Goal: Information Seeking & Learning: Learn about a topic

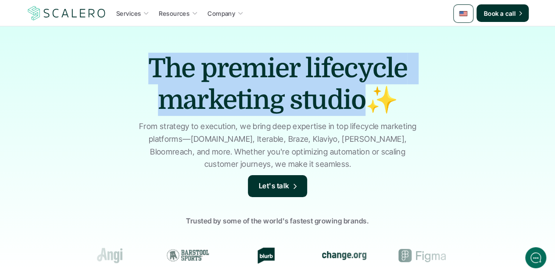
drag, startPoint x: 362, startPoint y: 100, endPoint x: 136, endPoint y: 65, distance: 228.6
click at [136, 65] on h1 "The premier lifecycle marketing studio✨" at bounding box center [277, 84] width 307 height 63
copy h1 "The premier lifecycle marketing studio"
click at [212, 67] on h1 "The premier lifecycle marketing studio✨" at bounding box center [277, 84] width 307 height 63
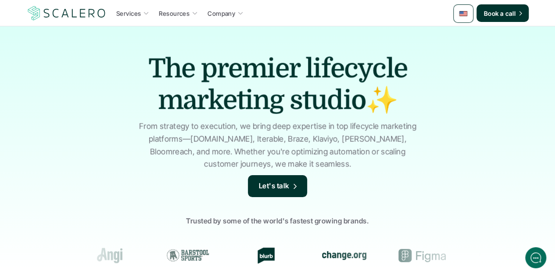
click at [142, 13] on link "Services" at bounding box center [133, 13] width 38 height 16
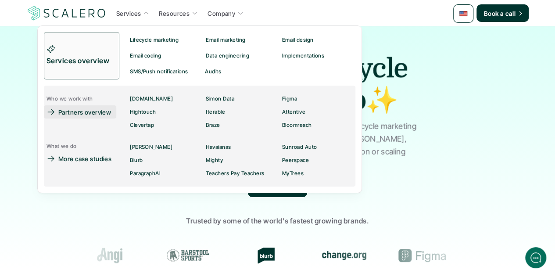
click at [90, 112] on p "Partners overview" at bounding box center [84, 112] width 53 height 9
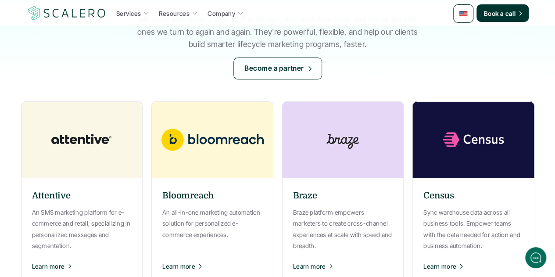
scroll to position [132, 0]
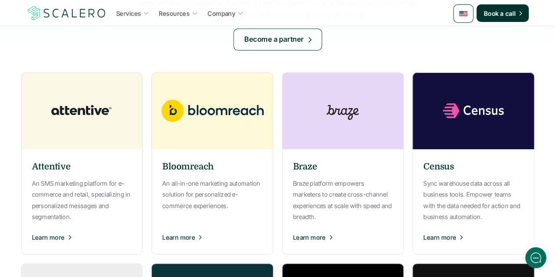
click at [175, 235] on p "Learn more" at bounding box center [178, 237] width 33 height 9
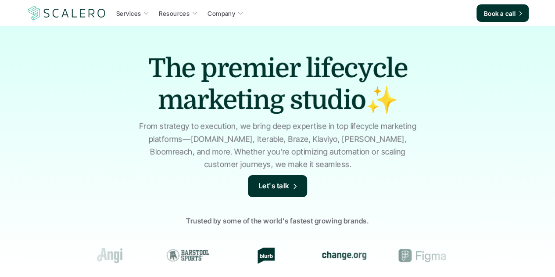
click at [141, 14] on link "Services" at bounding box center [133, 13] width 38 height 16
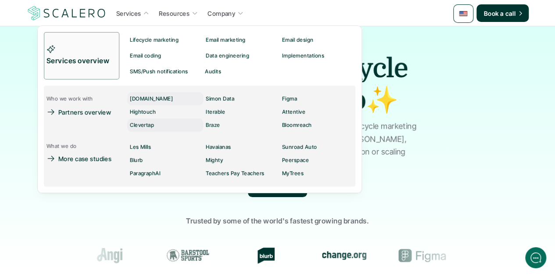
click at [143, 126] on p "Clevertap" at bounding box center [142, 125] width 24 height 6
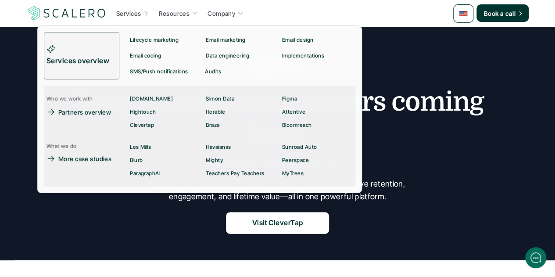
click at [140, 11] on p "Services" at bounding box center [128, 13] width 25 height 9
click at [287, 124] on p "Bloomreach" at bounding box center [297, 125] width 30 height 6
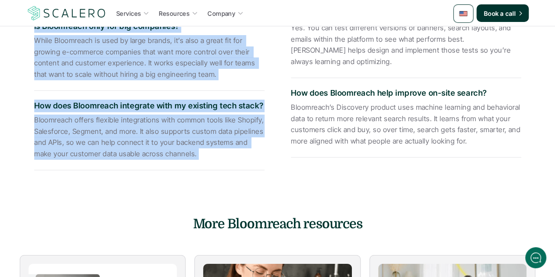
scroll to position [1288, 0]
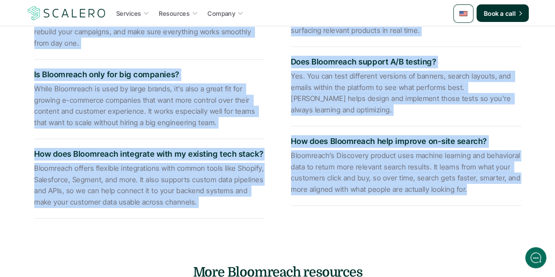
drag, startPoint x: 35, startPoint y: 89, endPoint x: 467, endPoint y: 187, distance: 443.5
click at [467, 187] on div "What is Bloomreach, and what does it do? Bloomreach is a platform that helps e-…" at bounding box center [278, 53] width 514 height 344
copy div "What is Bloomreach, and what does it do? Bloomreach is a platform that helps e-…"
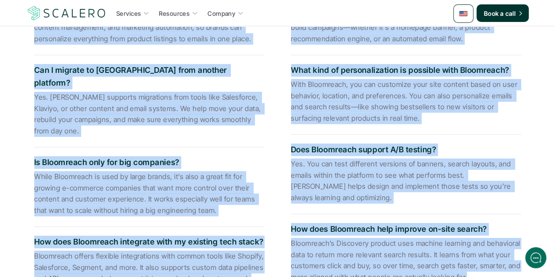
click at [271, 123] on div "What is Bloomreach, and what does it do? Bloomreach is a platform that helps e-…" at bounding box center [278, 141] width 514 height 344
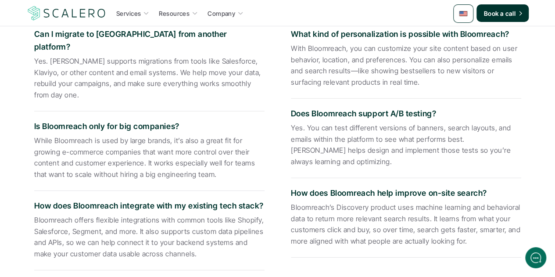
scroll to position [1244, 0]
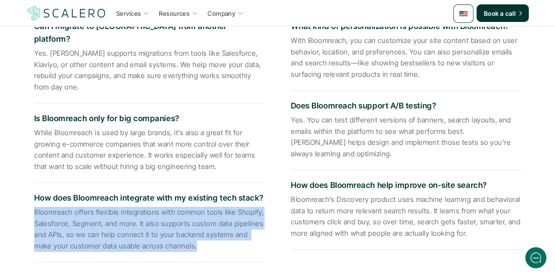
drag, startPoint x: 176, startPoint y: 215, endPoint x: 29, endPoint y: 180, distance: 150.9
click at [29, 180] on div "What is Bloomreach, and what does it do? Bloomreach is a platform that helps e-…" at bounding box center [278, 97] width 514 height 344
copy p "Bloomreach offers flexible integrations with common tools like Shopify, Salesfo…"
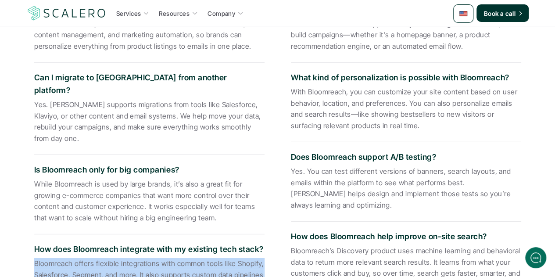
scroll to position [1113, 0]
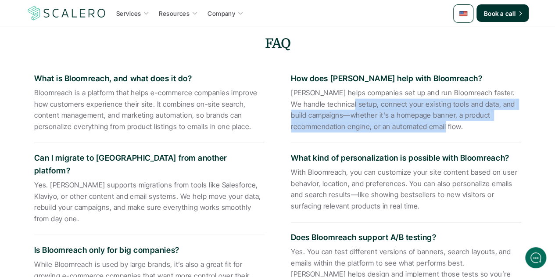
drag, startPoint x: 462, startPoint y: 122, endPoint x: 286, endPoint y: 15, distance: 206.0
click at [336, 99] on p "Scalero helps companies set up and run Bloomreach faster. We handle technical s…" at bounding box center [406, 109] width 230 height 45
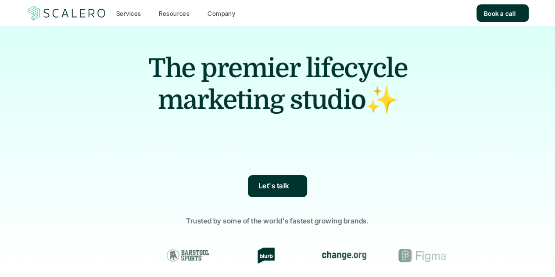
click at [132, 11] on p "Services" at bounding box center [128, 13] width 25 height 9
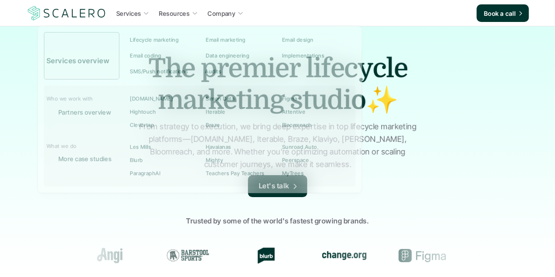
click at [148, 13] on icon at bounding box center [146, 13] width 6 height 6
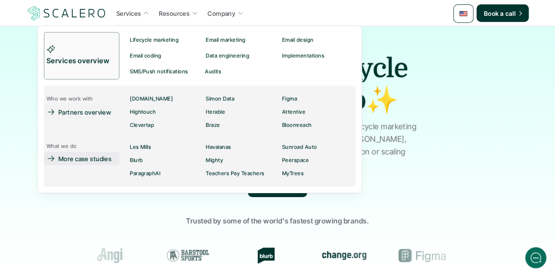
click at [97, 157] on p "More case studies" at bounding box center [84, 158] width 53 height 9
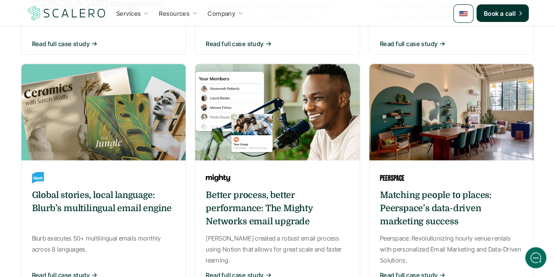
scroll to position [439, 0]
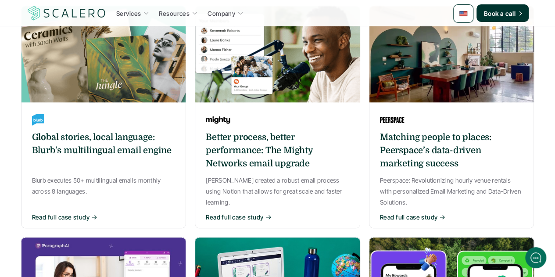
click at [238, 175] on div "Scalero created a robust email process using Notion that allows for great scale…" at bounding box center [278, 191] width 144 height 33
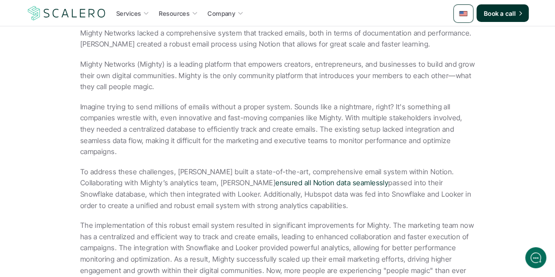
scroll to position [307, 0]
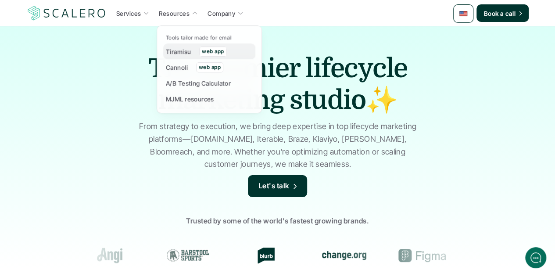
click at [181, 49] on p "Tiramisu" at bounding box center [178, 51] width 25 height 9
